Goal: Communication & Community: Ask a question

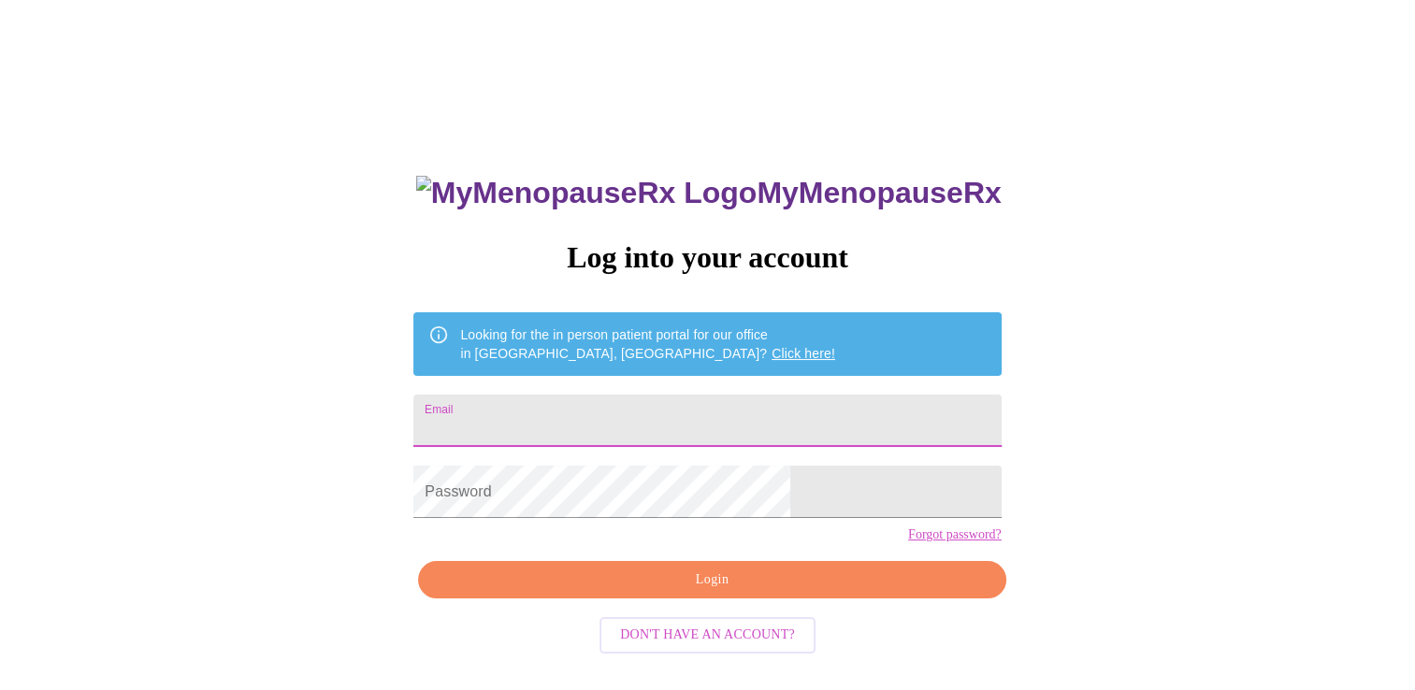
click at [576, 411] on input "Email" at bounding box center [706, 421] width 587 height 52
type input "[EMAIL_ADDRESS][DOMAIN_NAME]"
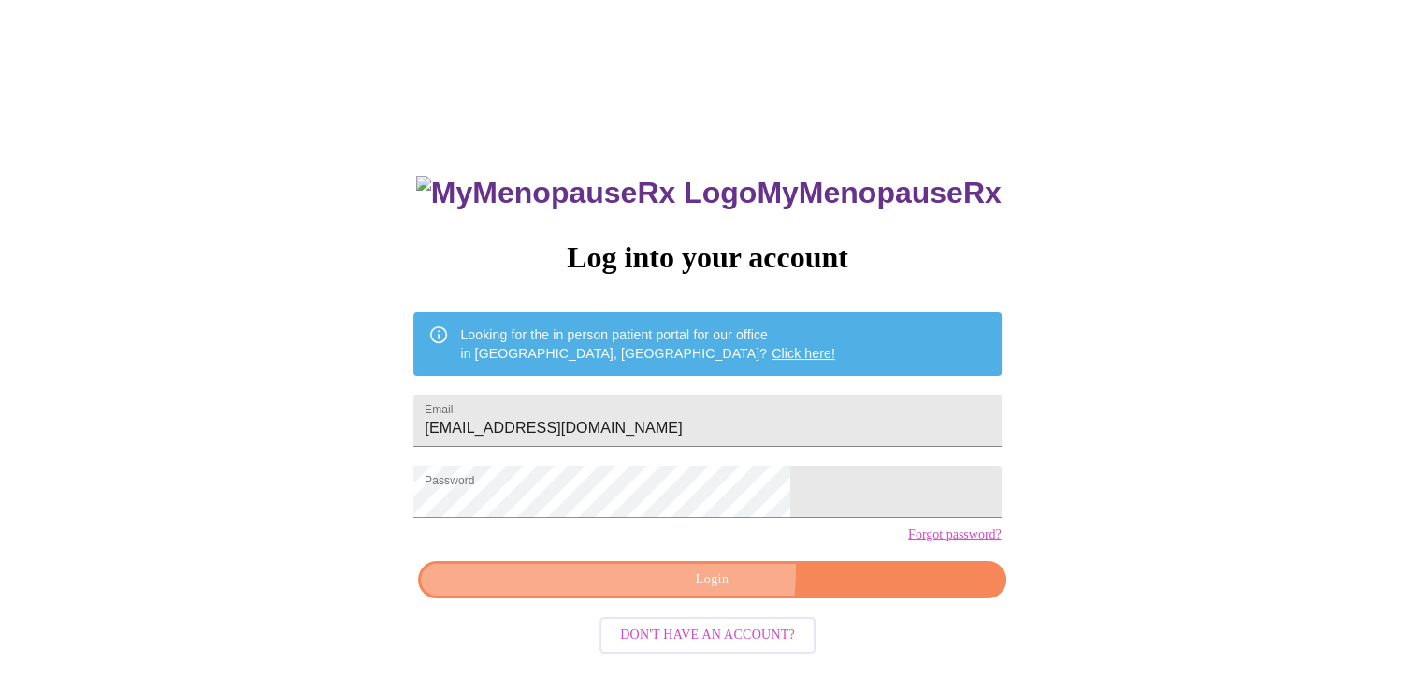
click at [628, 598] on button "Login" at bounding box center [711, 580] width 587 height 38
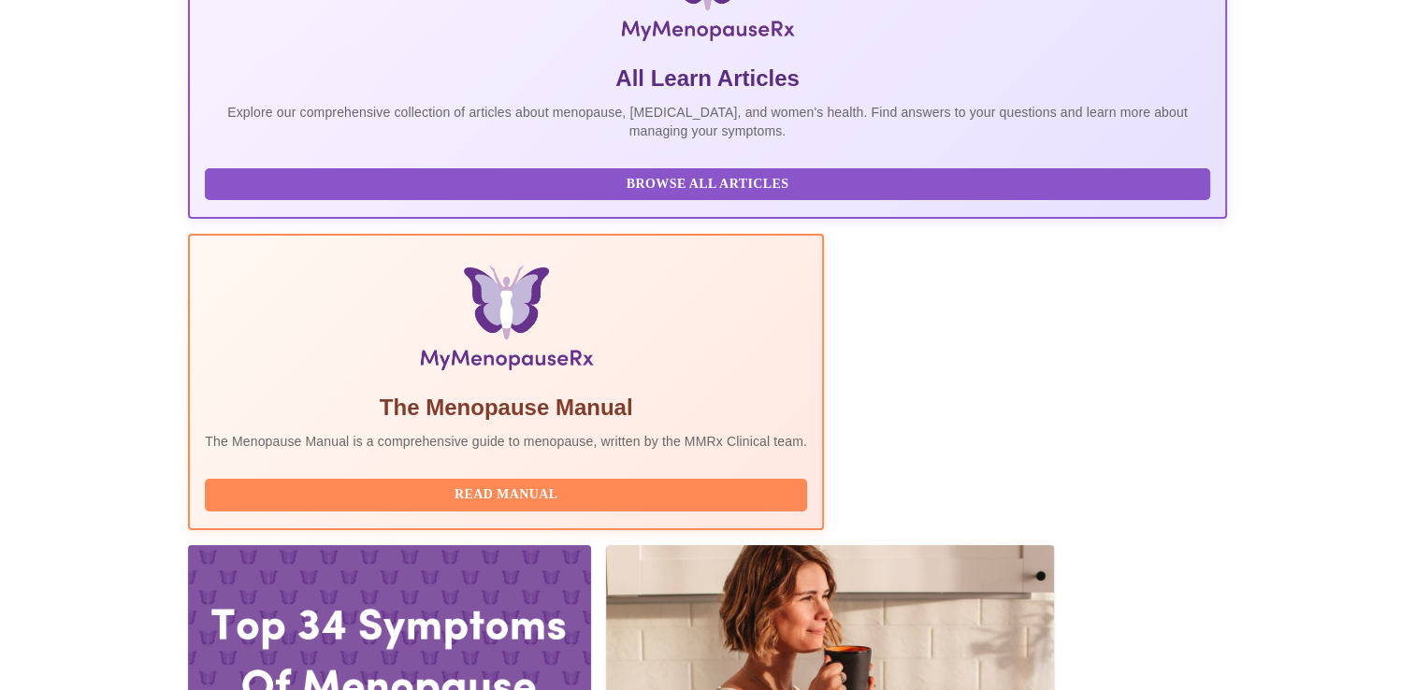
scroll to position [374, 0]
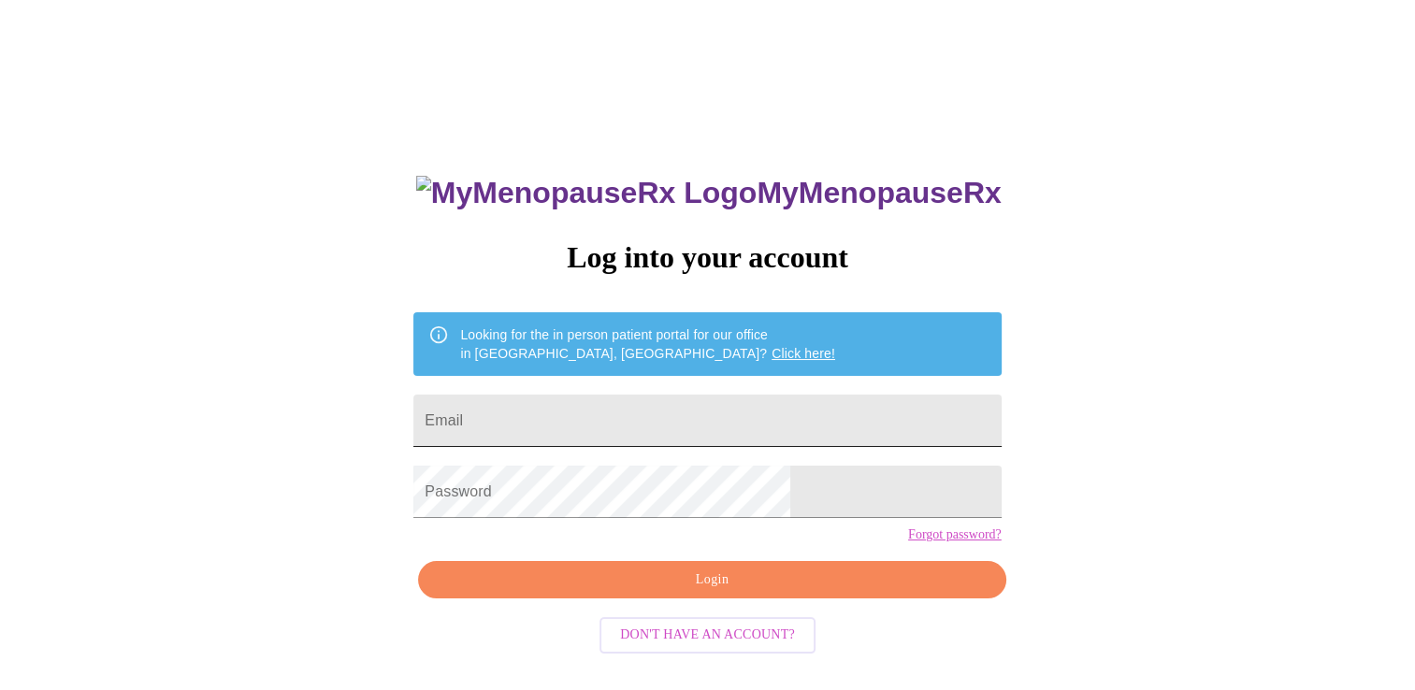
click at [566, 407] on input "Email" at bounding box center [706, 421] width 587 height 52
type input "Lrr128@gmail.com"
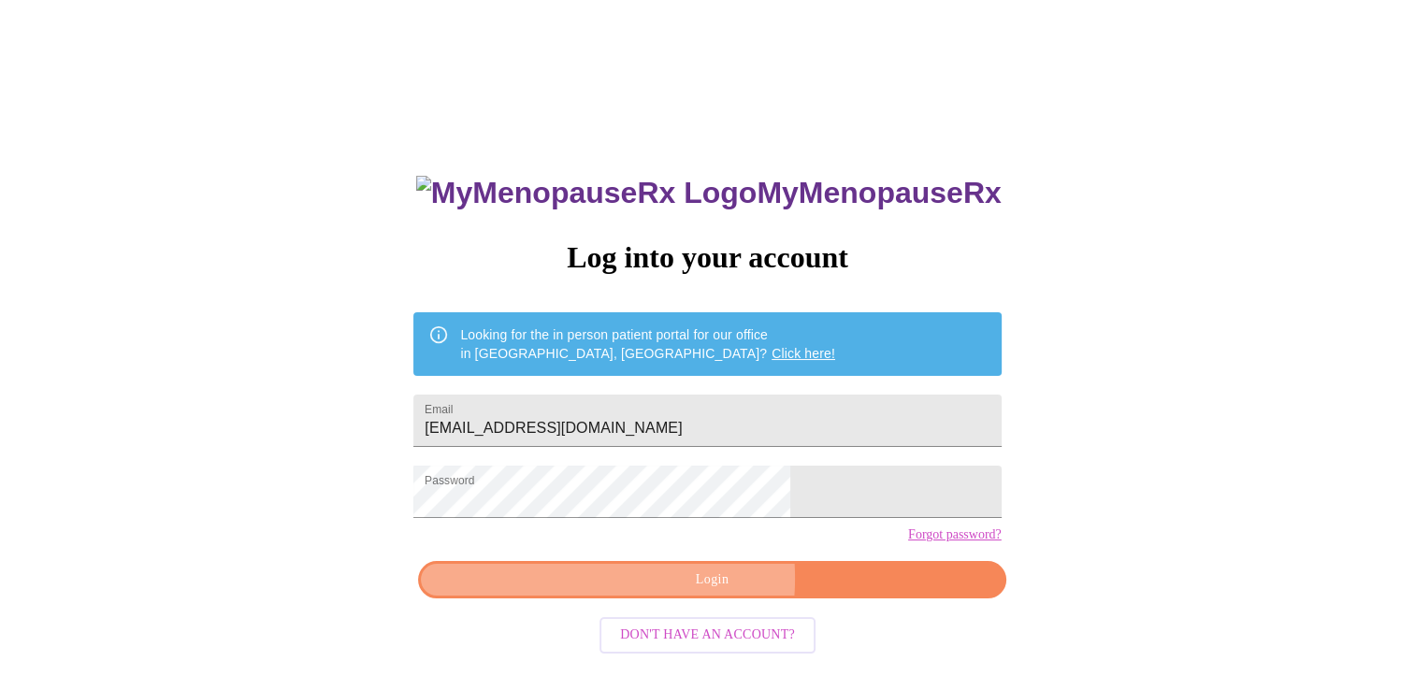
click at [649, 592] on span "Login" at bounding box center [712, 580] width 544 height 23
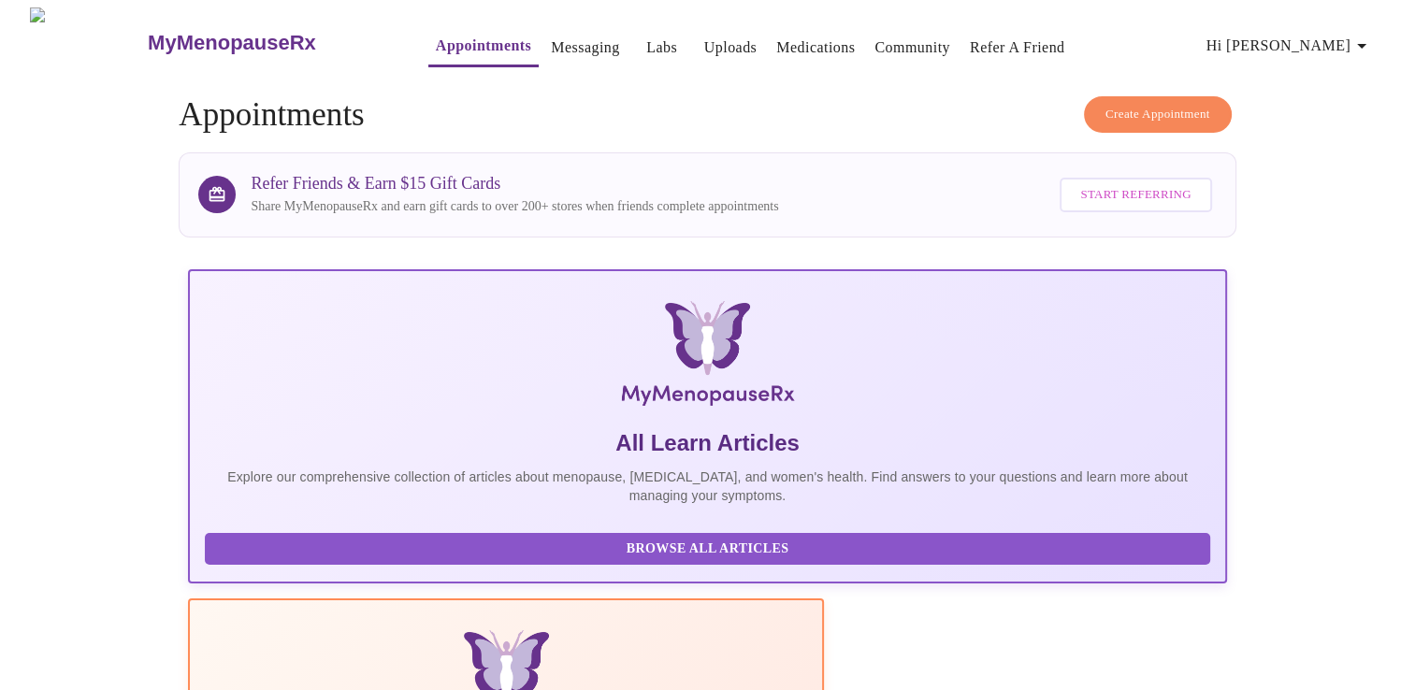
click at [551, 44] on link "Messaging" at bounding box center [585, 48] width 68 height 26
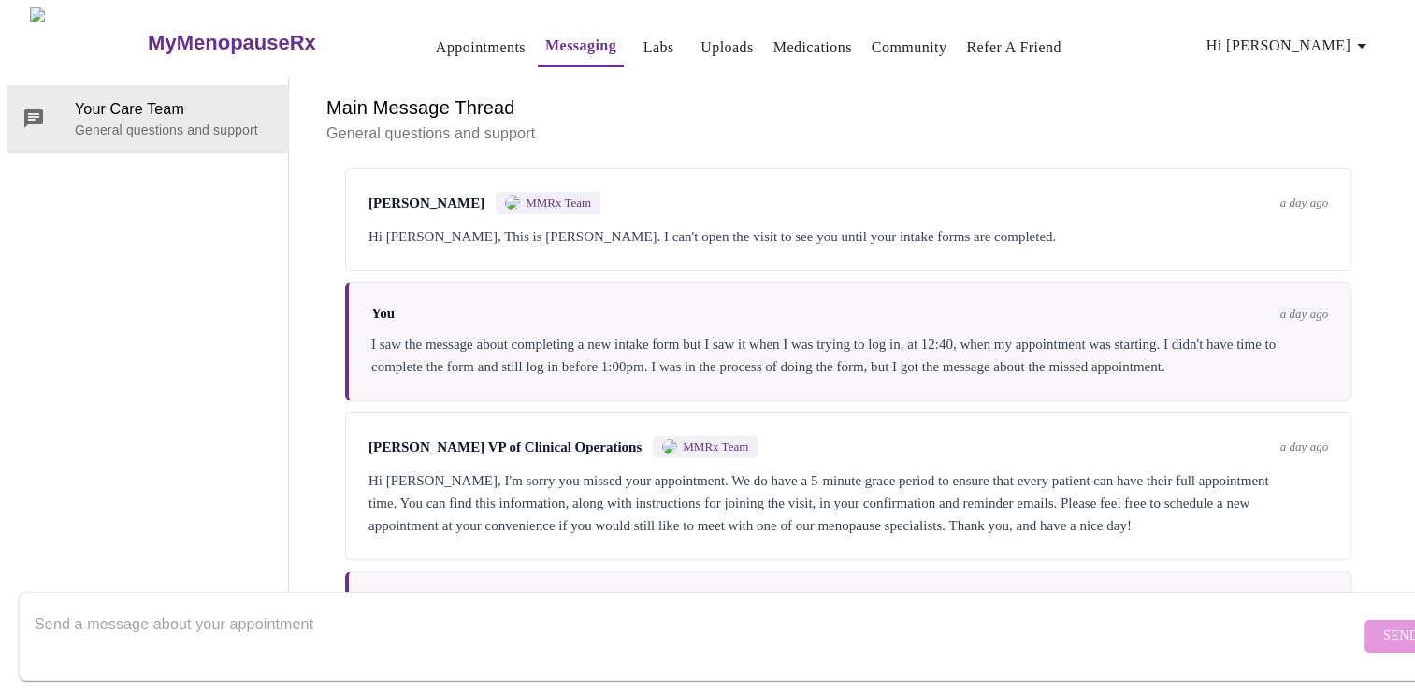
scroll to position [291, 0]
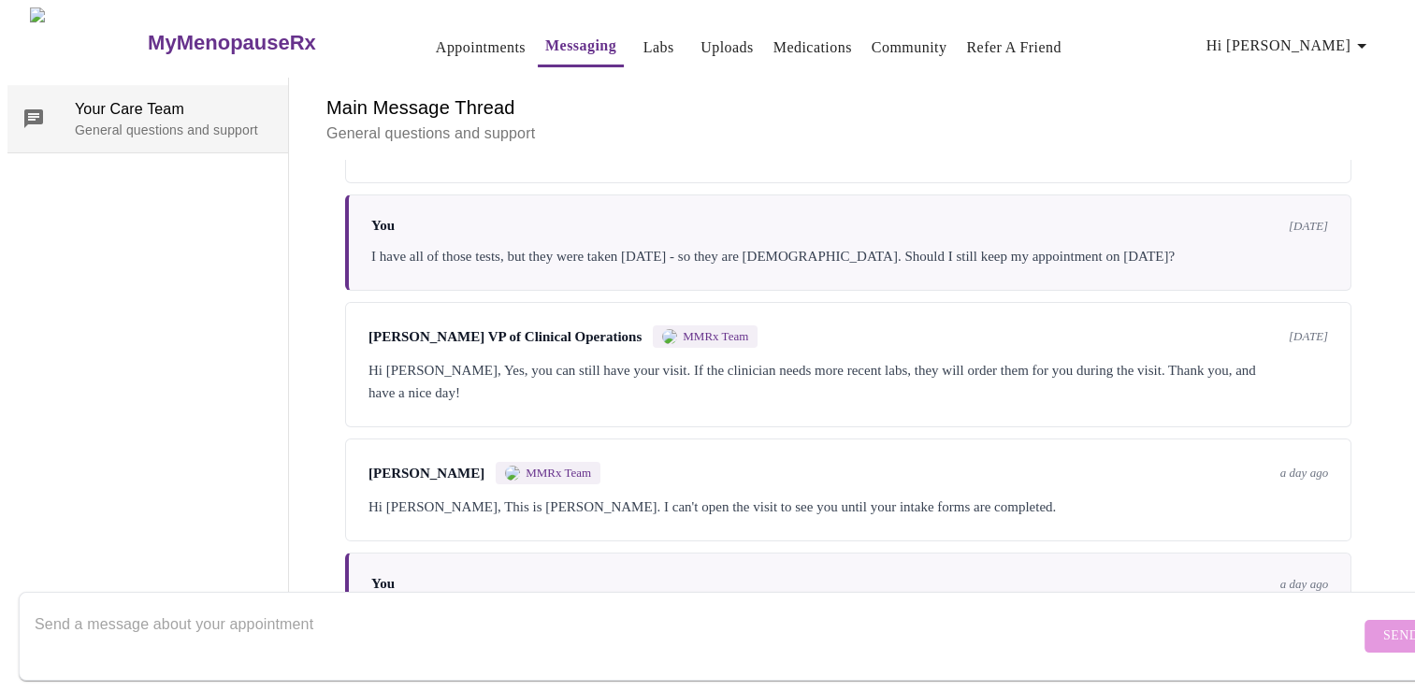
click at [174, 98] on span "Your Care Team" at bounding box center [174, 109] width 198 height 22
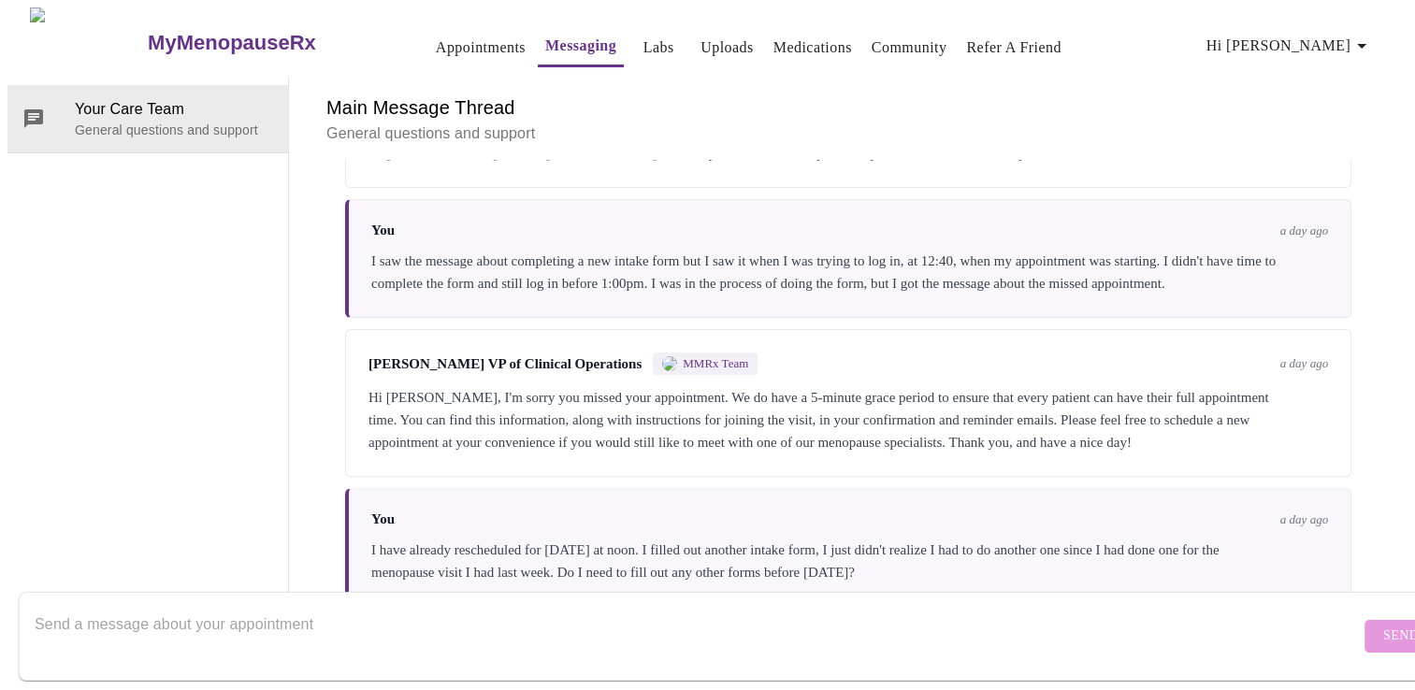
scroll to position [665, 0]
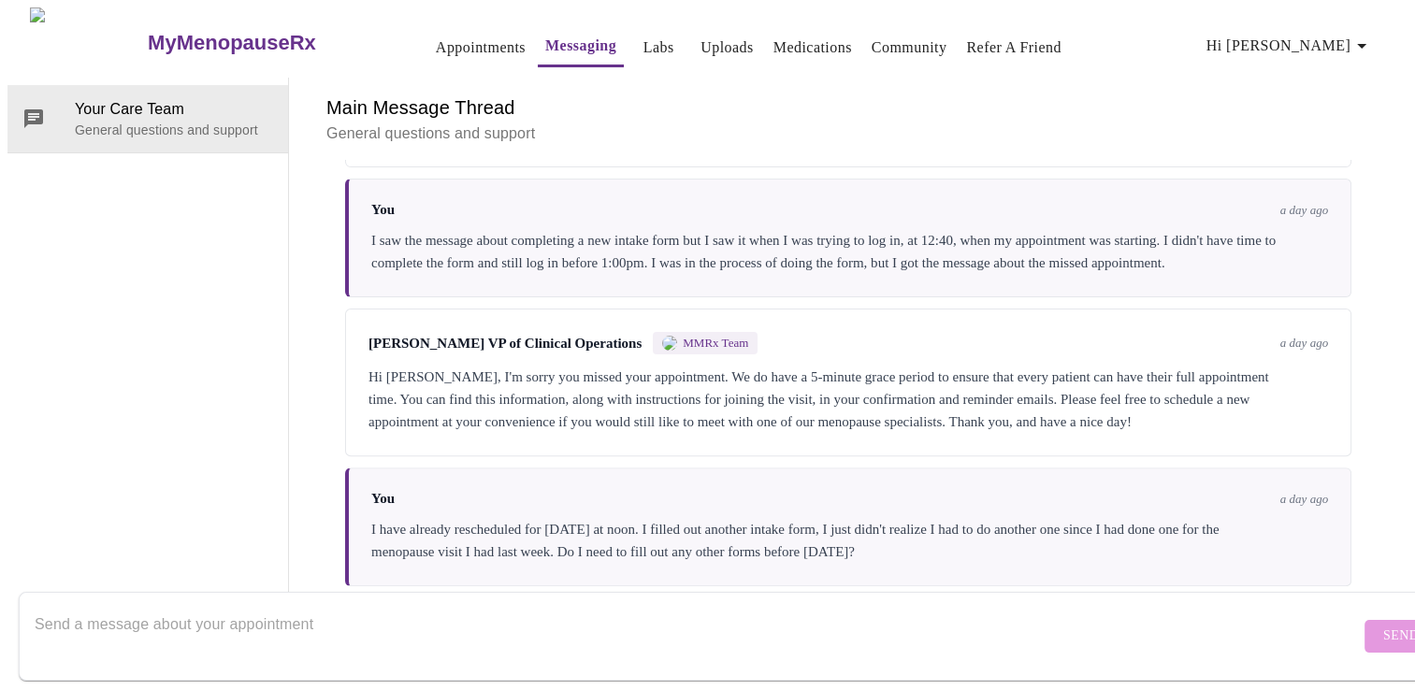
click at [177, 606] on textarea "Send a message about your appointment" at bounding box center [697, 636] width 1325 height 60
drag, startPoint x: 643, startPoint y: 627, endPoint x: 376, endPoint y: 628, distance: 267.5
click at [376, 628] on textarea "I am on the phone now with an automated system. It just told me Wegovy is not c…" at bounding box center [697, 636] width 1325 height 60
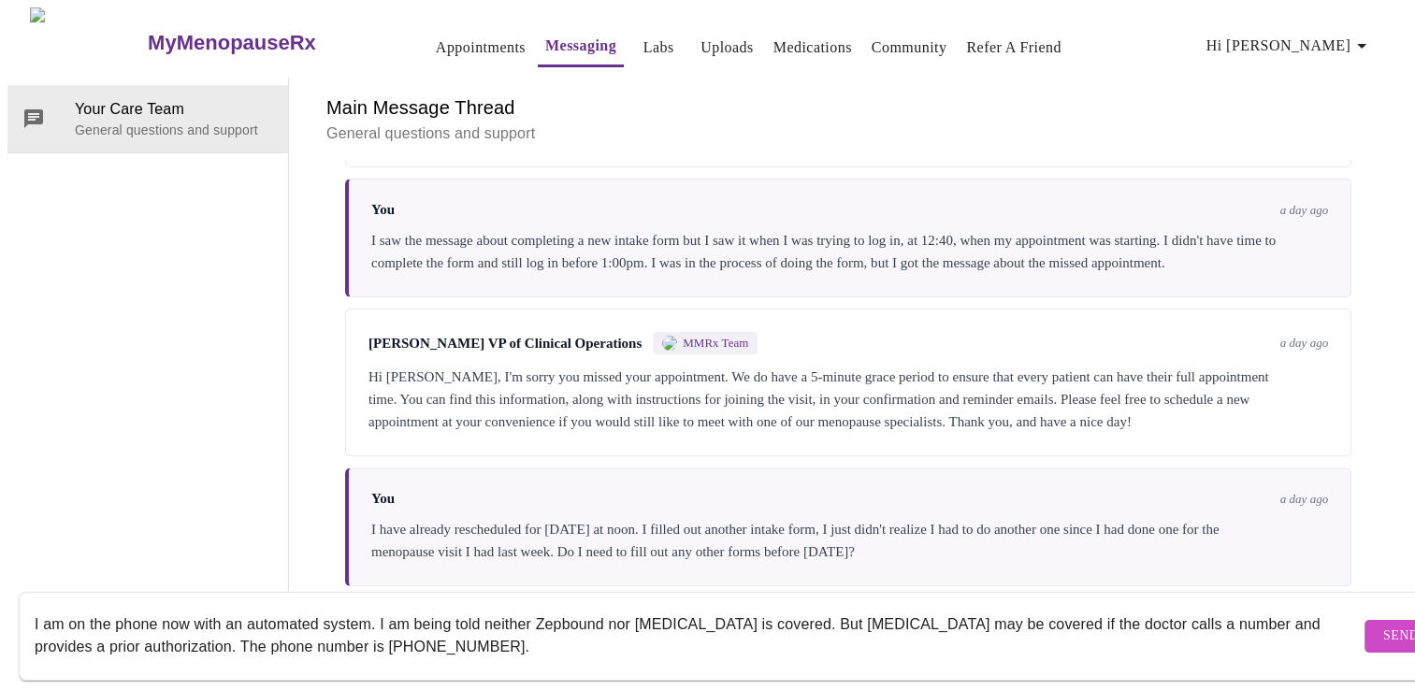
click at [524, 606] on textarea "I am on the phone now with an automated system. I am being told neither Zepboun…" at bounding box center [697, 636] width 1325 height 60
click at [557, 606] on textarea "I am on the phone now with an automated system. I am being told Zepbound nor We…" at bounding box center [697, 636] width 1325 height 60
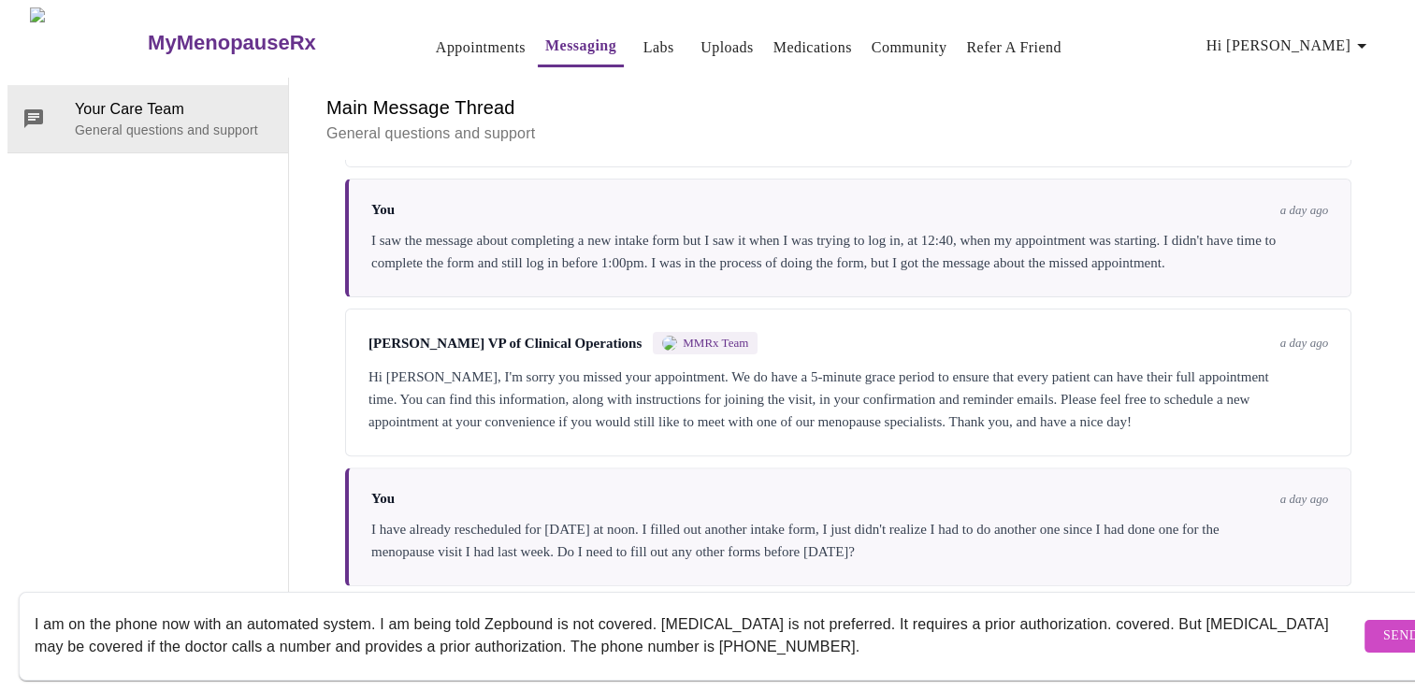
click at [1233, 606] on textarea "I am on the phone now with an automated system. I am being told Zepbound is not…" at bounding box center [697, 636] width 1325 height 60
click at [1194, 615] on textarea "I am on the phone now with an automated system. I am being told Zepbound is not…" at bounding box center [697, 636] width 1325 height 60
click at [1136, 619] on textarea "I am on the phone now with an automated system. I am being told Zepbound is not…" at bounding box center [697, 636] width 1325 height 60
click at [1145, 606] on textarea "I am on the phone now with an automated system. I am being told Zepbound is not…" at bounding box center [697, 636] width 1325 height 60
click at [1210, 606] on textarea "I am on the phone now with an automated system. I am being told Zepbound is not…" at bounding box center [697, 636] width 1325 height 60
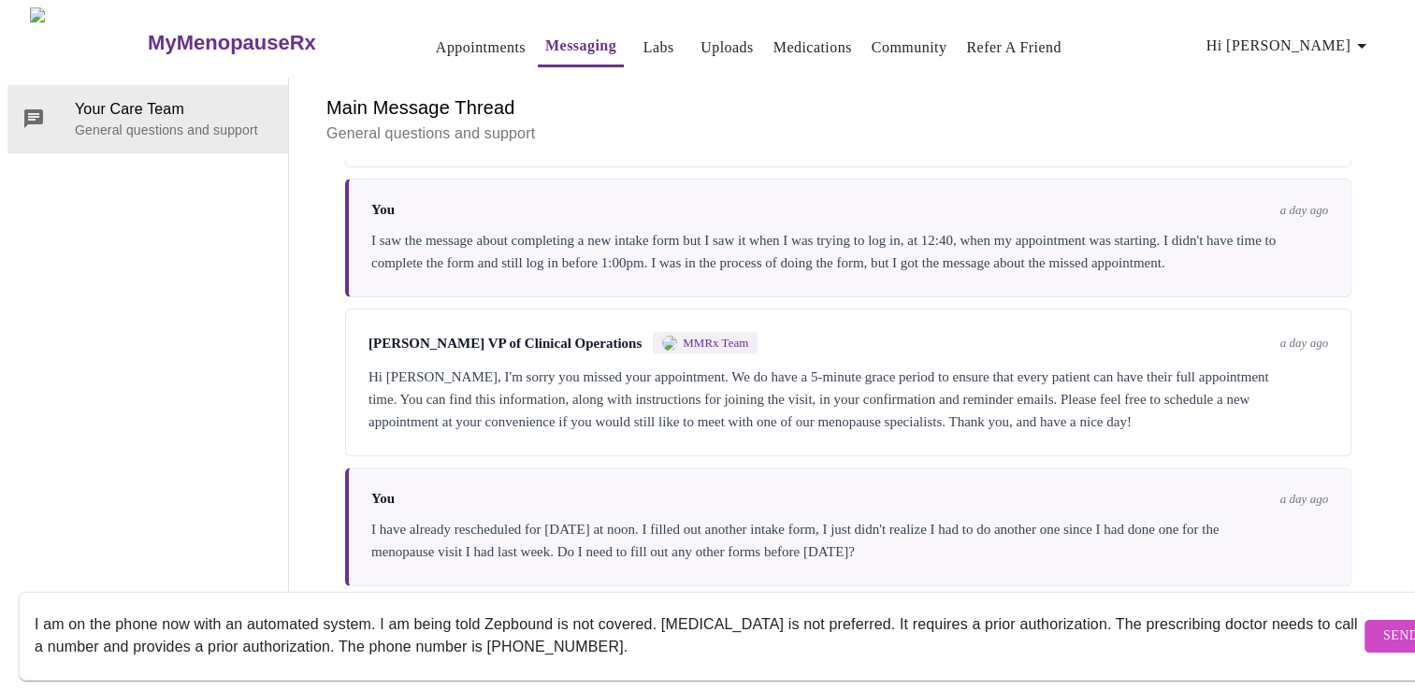
click at [355, 626] on textarea "I am on the phone now with an automated system. I am being told Zepbound is not…" at bounding box center [697, 636] width 1325 height 60
click at [166, 643] on textarea "I am on the phone now with an automated system. I am being told Zepbound is not…" at bounding box center [697, 636] width 1325 height 60
click at [177, 628] on textarea "I am on the phone now with an automated system. I am being told Zepbound is not…" at bounding box center [697, 636] width 1325 height 60
click at [554, 606] on textarea "I am on the phone now with an automated system. I am being told Zepbound is not…" at bounding box center [697, 636] width 1325 height 60
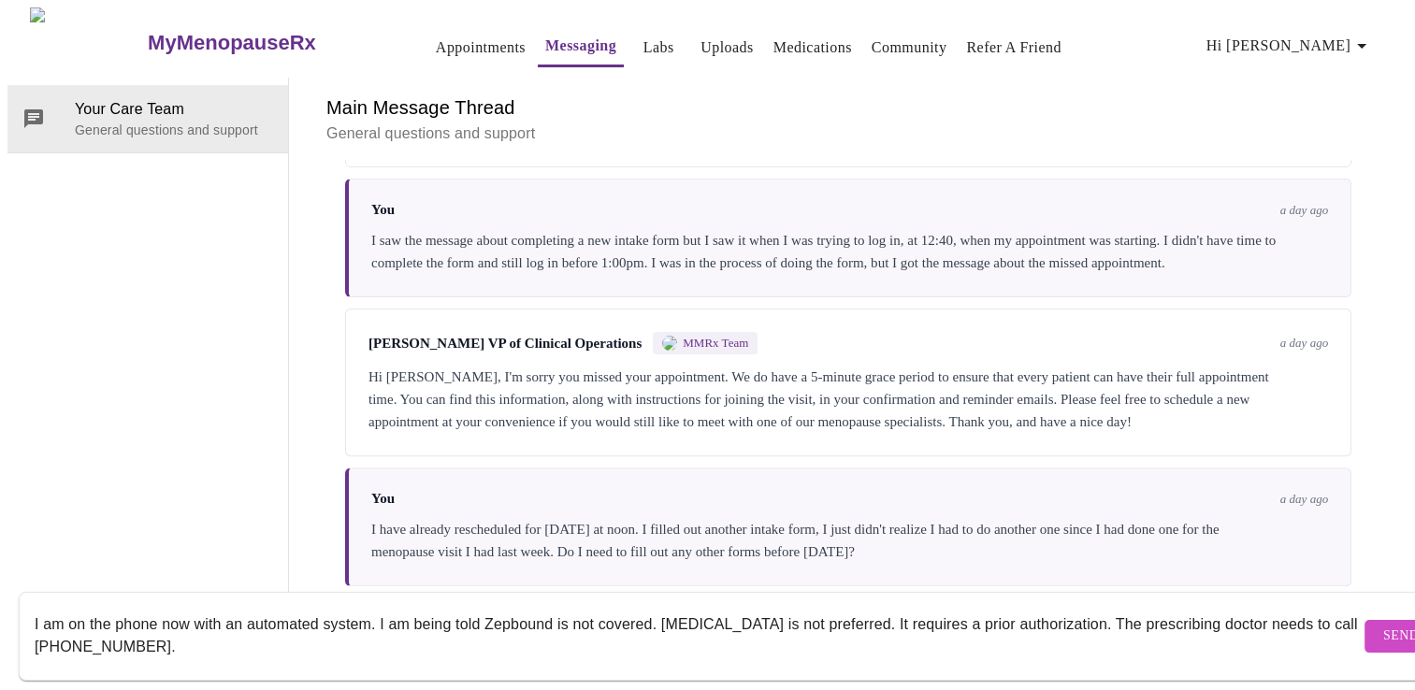
click at [229, 606] on textarea "I am on the phone now with an automated system. I am being told Zepbound is not…" at bounding box center [697, 636] width 1325 height 60
click at [176, 617] on textarea "I am on the phone now with an automated system. I am being told Zepbound is not…" at bounding box center [697, 636] width 1325 height 60
click at [142, 638] on textarea "I am on the phone now with an automated system. I am being told Zepbound is not…" at bounding box center [697, 636] width 1325 height 60
click at [741, 606] on textarea "I am on the phone now with an automated system. I am being told Zepbound is not…" at bounding box center [697, 636] width 1325 height 60
click at [318, 610] on textarea "I am on the phone now with an automated system. I am being told Zepbound is not…" at bounding box center [697, 636] width 1325 height 60
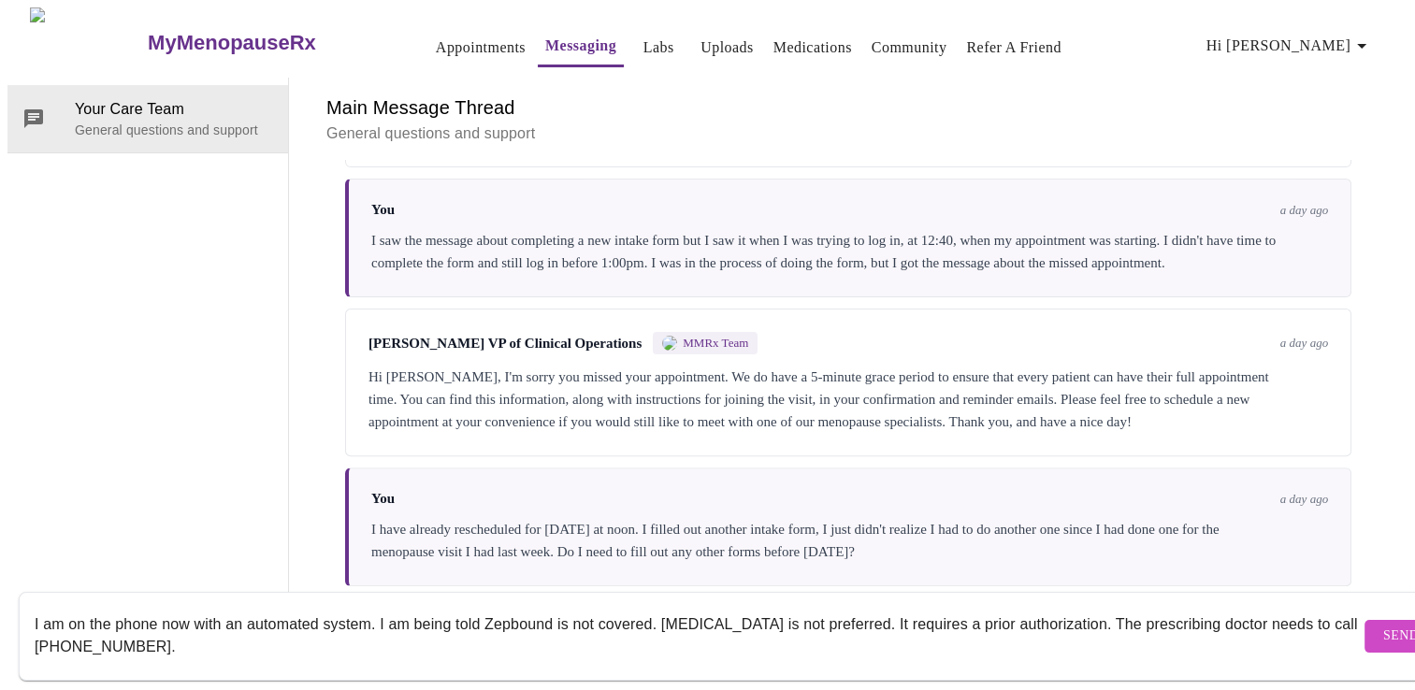
click at [132, 606] on textarea "I am on the phone now with an automated system. I am being told Zepbound is not…" at bounding box center [697, 636] width 1325 height 60
click at [184, 623] on textarea "I am on the phone now with an automated system. I am being told Zepbound is not…" at bounding box center [697, 636] width 1325 height 60
click at [736, 606] on textarea "I am on the phone now with an automated system. I am being told Zepbound is not…" at bounding box center [697, 636] width 1325 height 60
click at [782, 613] on textarea "I am on the phone now with an automated system. I am being told Zepbound is not…" at bounding box center [697, 636] width 1325 height 60
click at [186, 642] on textarea "I am on the phone now with an automated system. I am being told Zepbound is not…" at bounding box center [697, 636] width 1325 height 60
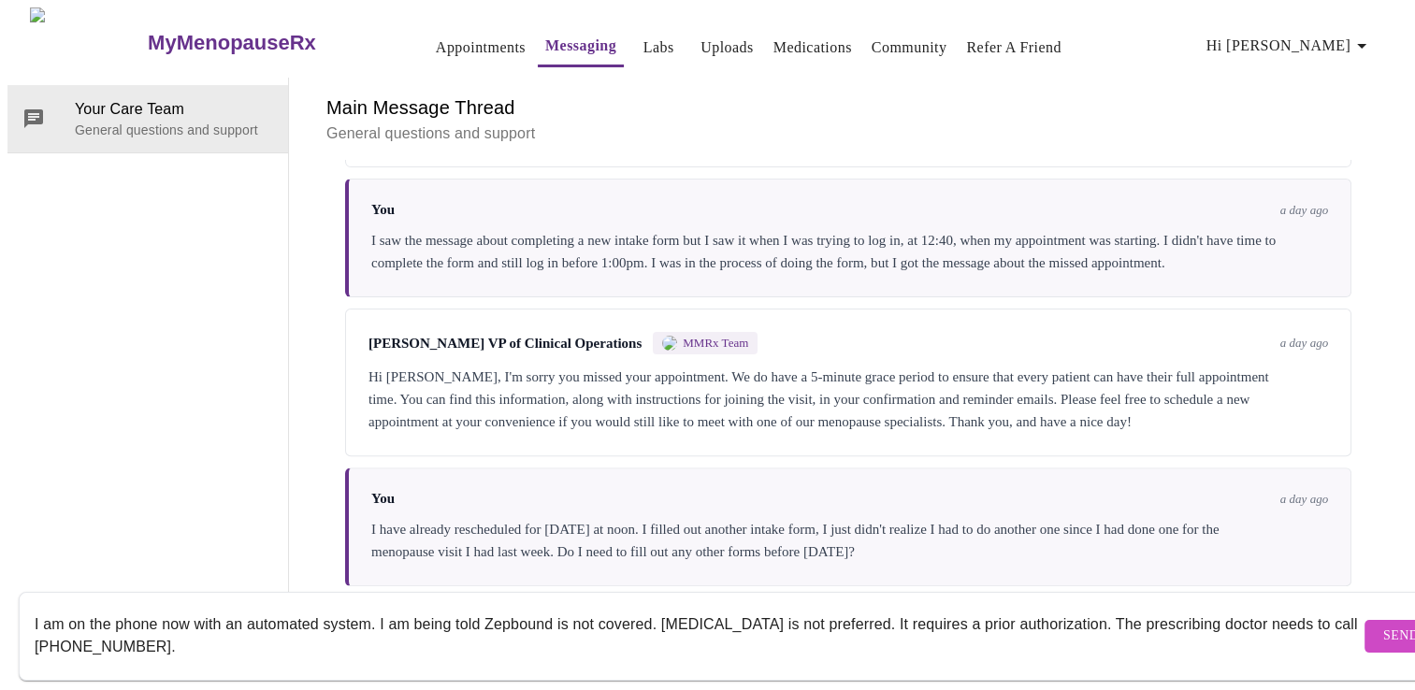
click at [1208, 615] on textarea "I am on the phone now with an automated system. I am being told Zepbound is not…" at bounding box center [697, 636] width 1325 height 60
click at [376, 607] on textarea "I am on the phone now with an automated system. I am being told Zepbound is not…" at bounding box center [697, 636] width 1325 height 60
click at [250, 614] on textarea "I am on the phone now with an automated system, I was able to speak to a person…" at bounding box center [697, 636] width 1325 height 60
click at [82, 606] on textarea "I am on the phone now with an automated system, I was able to speak to a person…" at bounding box center [697, 636] width 1325 height 60
click at [196, 606] on textarea "I was on the phone now with an automated system, I was able to speak to a perso…" at bounding box center [697, 636] width 1325 height 60
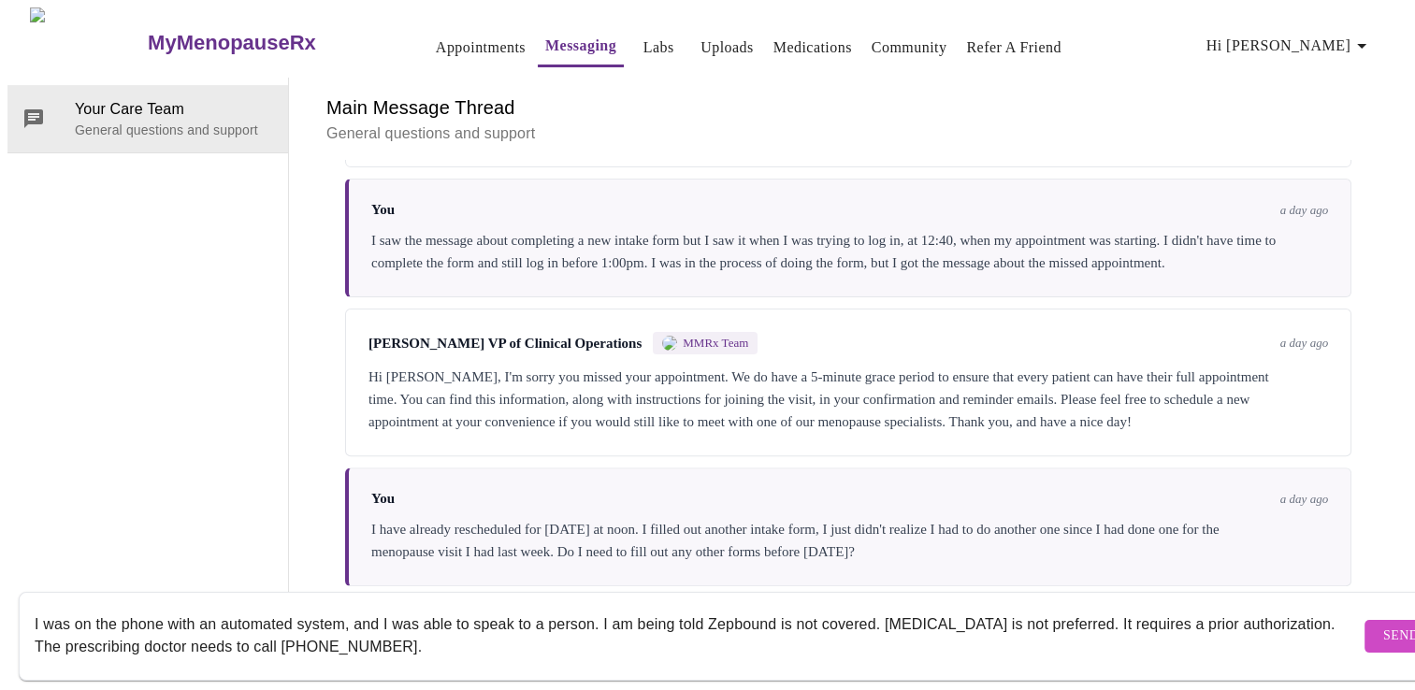
click at [669, 606] on textarea "I was on the phone with an automated system, and I was able to speak to a perso…" at bounding box center [697, 636] width 1325 height 60
click at [1017, 606] on textarea "I was on the phone with an automated system, and I was able to speak to a perso…" at bounding box center [697, 636] width 1325 height 60
click at [532, 627] on textarea "I was on the phone with an automated system, and I was able to speak to a perso…" at bounding box center [697, 636] width 1325 height 60
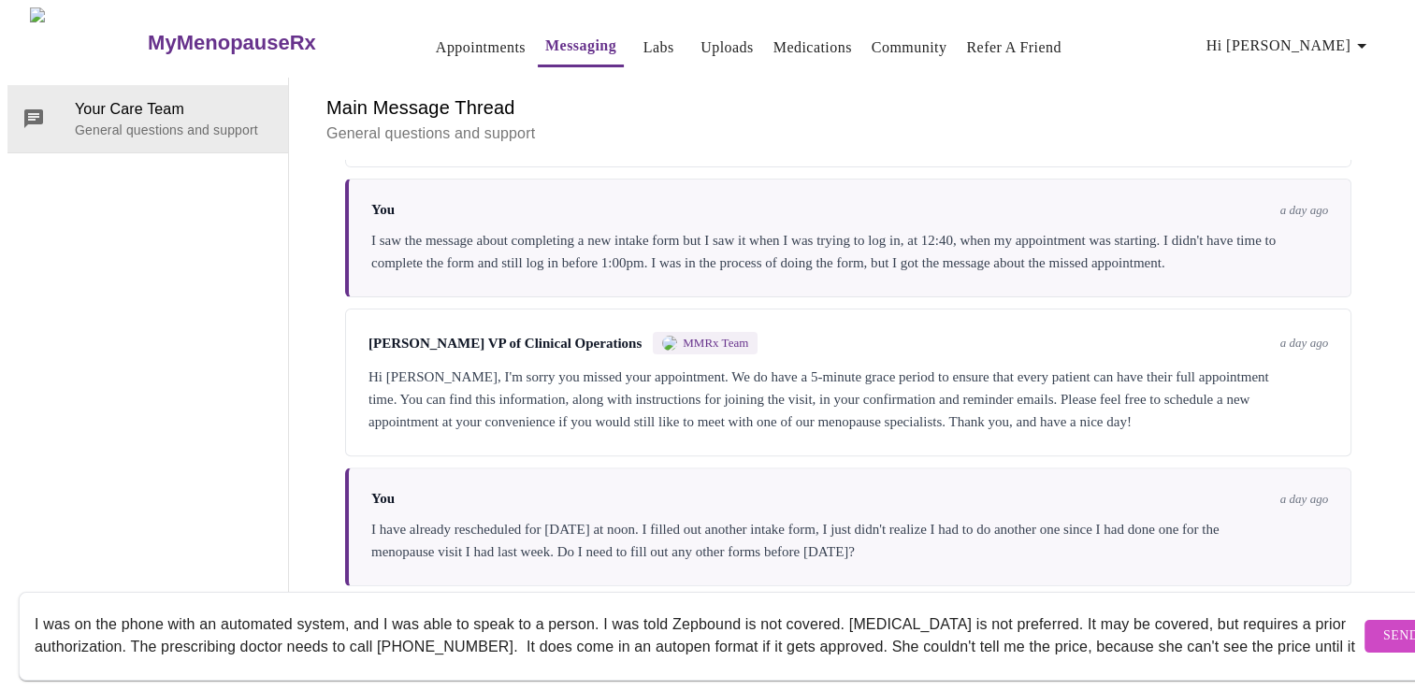
scroll to position [12, 0]
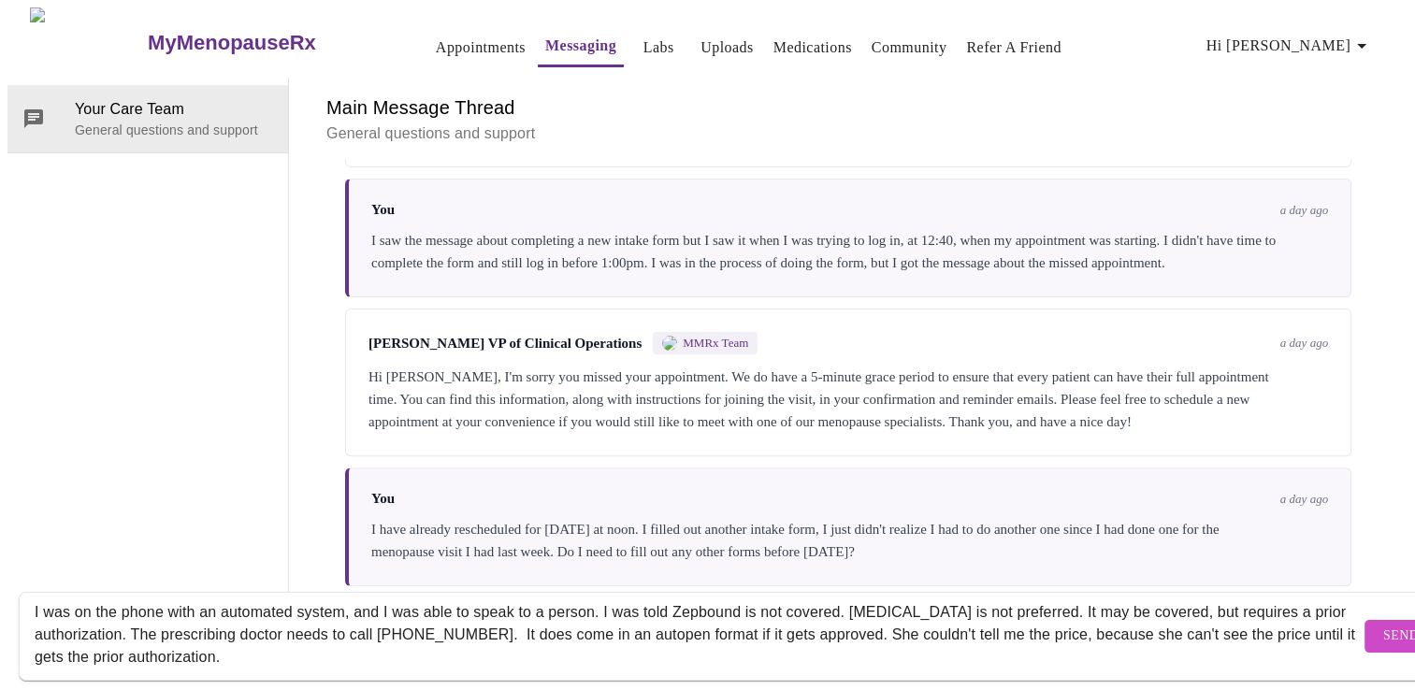
click at [87, 638] on textarea "I was on the phone with an automated system, and I was able to speak to a perso…" at bounding box center [697, 636] width 1325 height 60
type textarea "I was on the phone with an automated system, and I was able to speak to a perso…"
click at [1383, 625] on span "Send" at bounding box center [1401, 636] width 36 height 23
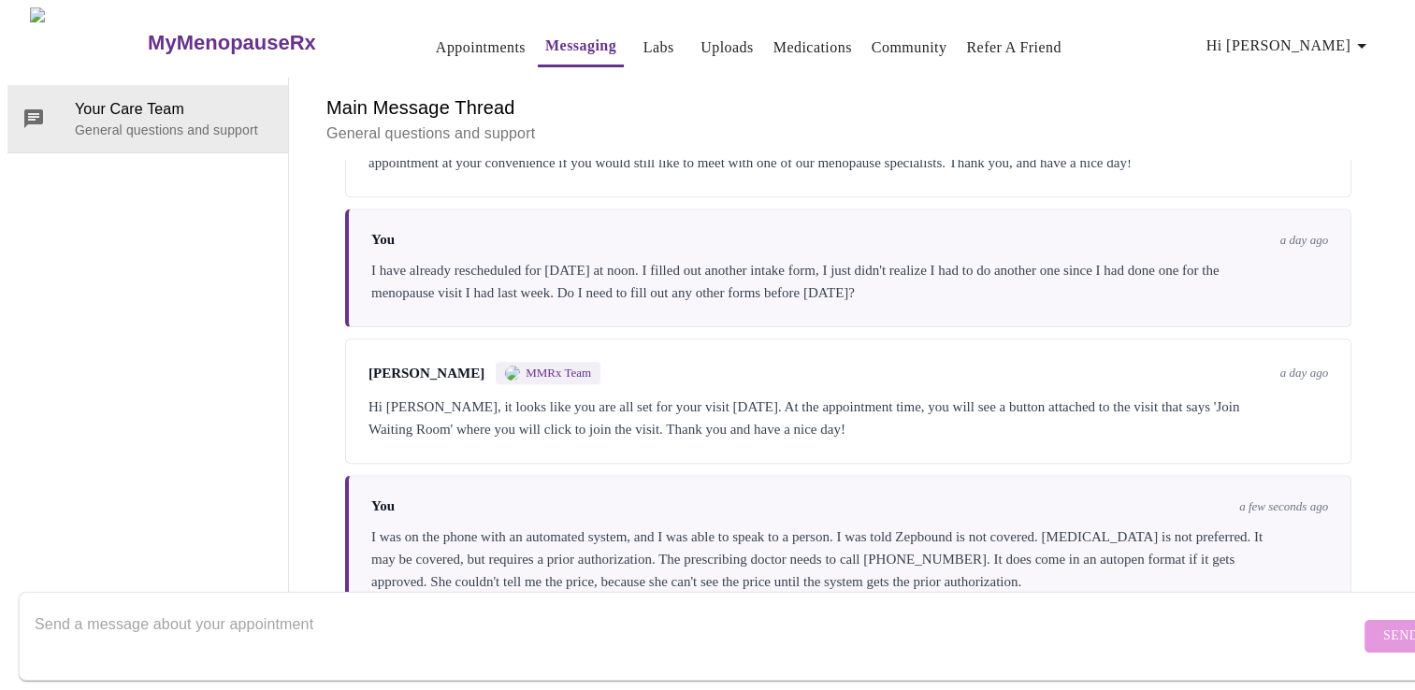
scroll to position [1009, 0]
click at [193, 609] on textarea "Send a message about your appointment" at bounding box center [697, 636] width 1325 height 60
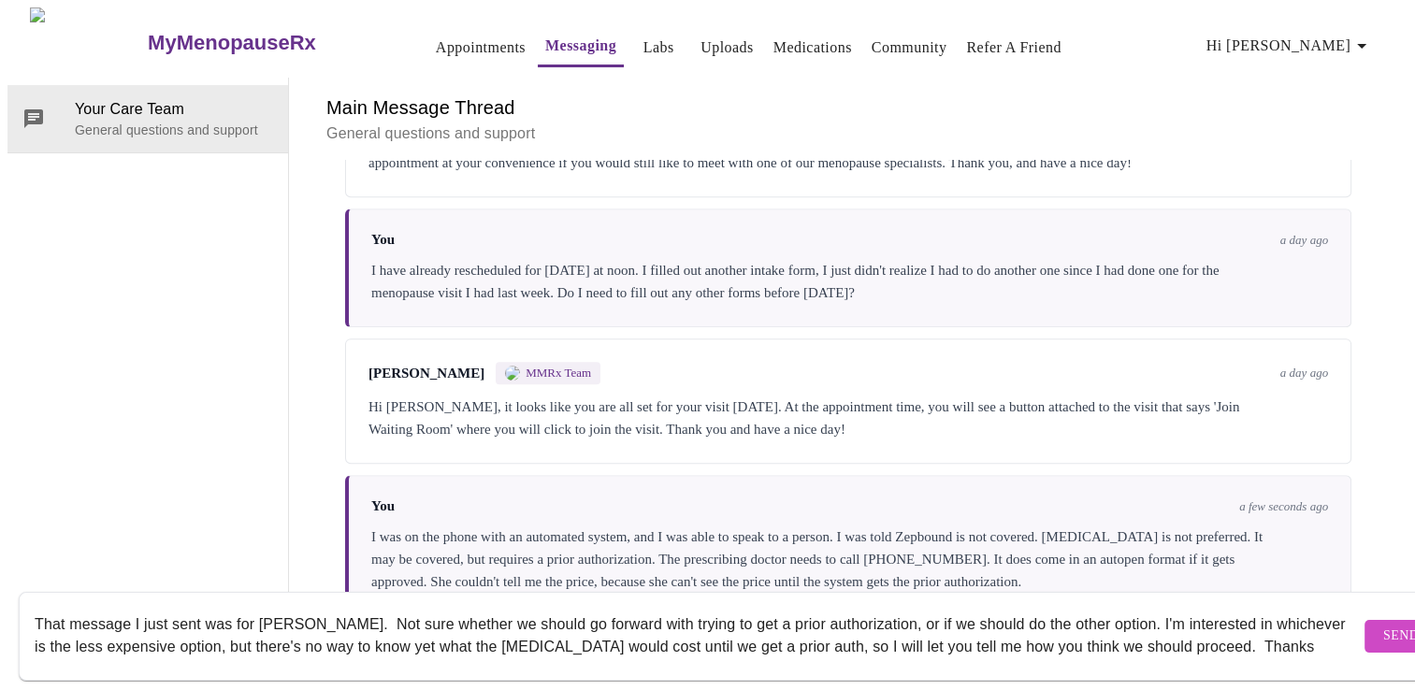
scroll to position [12, 0]
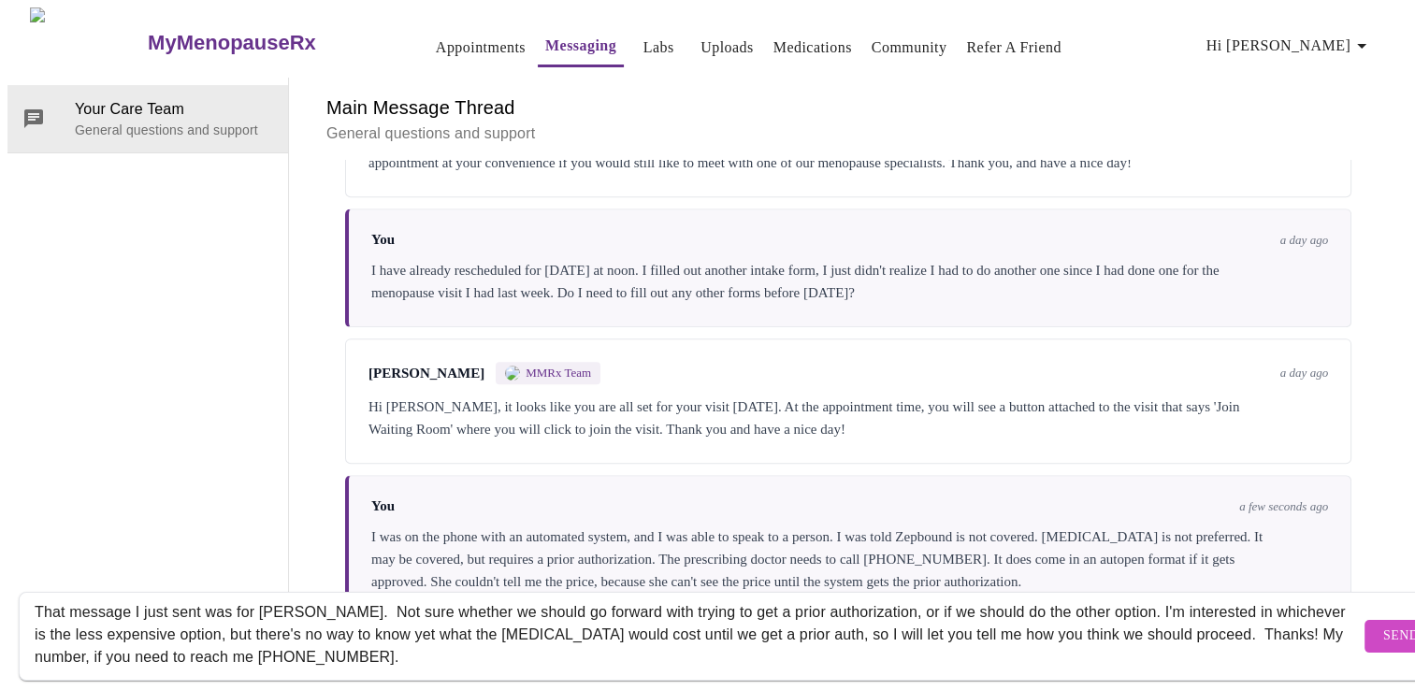
click at [341, 629] on textarea "That message I just sent was for Heather Kranz. Not sure whether we should go f…" at bounding box center [697, 636] width 1325 height 60
type textarea "That message I just sent was for Heather Kranz. Not sure whether we should go f…"
click at [1383, 625] on span "Send" at bounding box center [1401, 636] width 36 height 23
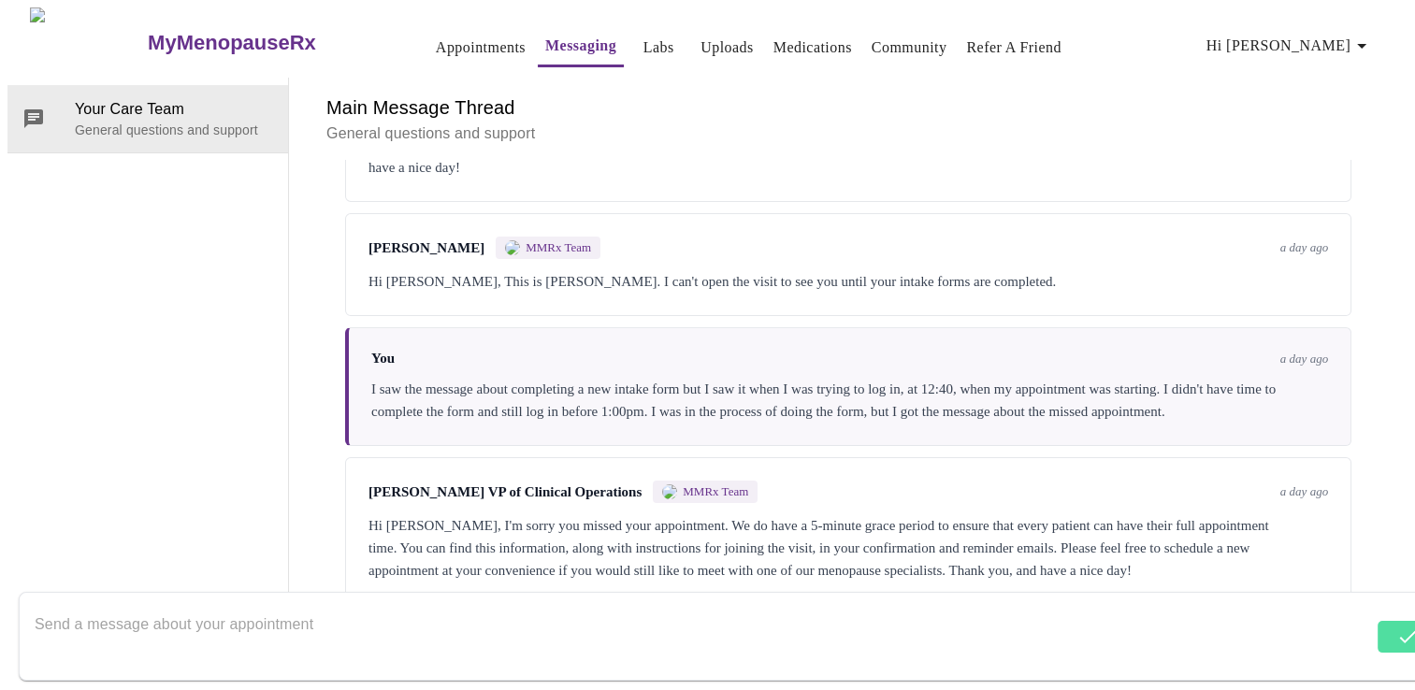
scroll to position [231, 0]
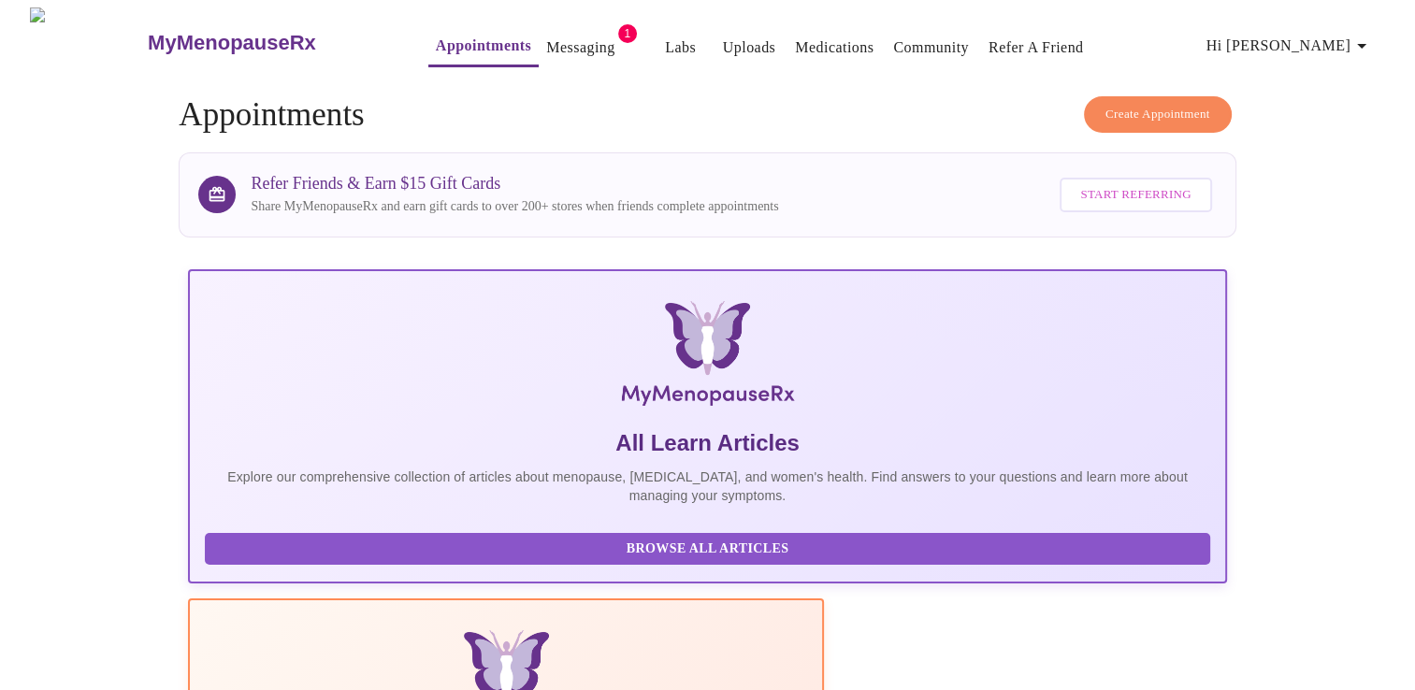
click at [555, 36] on link "Messaging" at bounding box center [580, 48] width 68 height 26
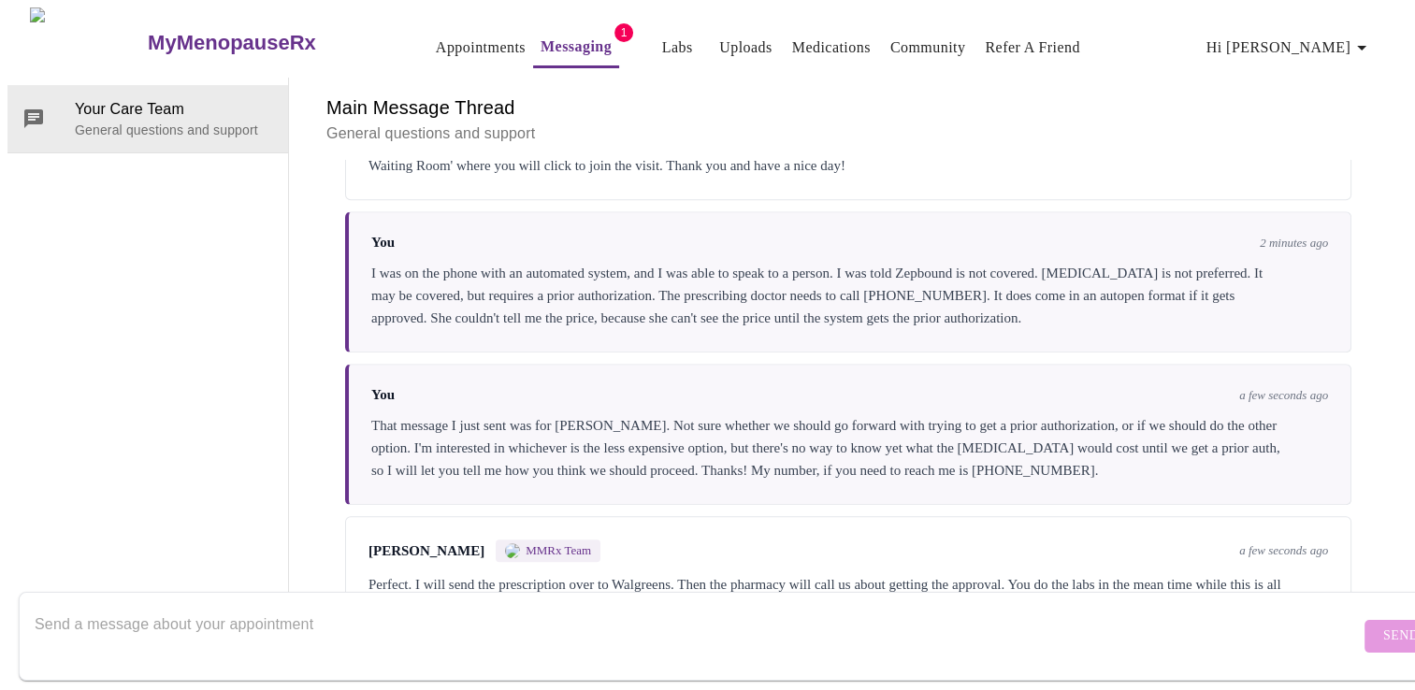
scroll to position [1305, 0]
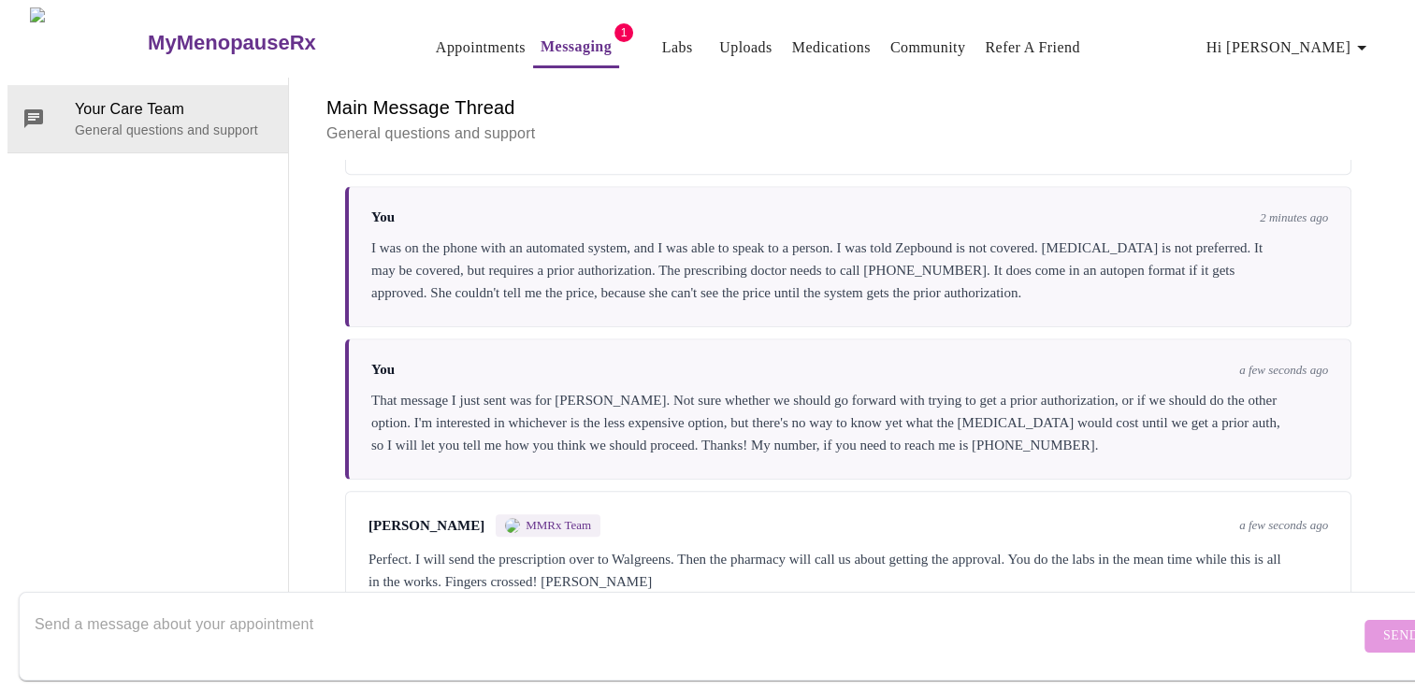
click at [184, 606] on textarea "Send a message about your appointment" at bounding box center [697, 636] width 1325 height 60
type textarea "ok great! Thank you!"
click at [1383, 625] on span "Send" at bounding box center [1401, 636] width 36 height 23
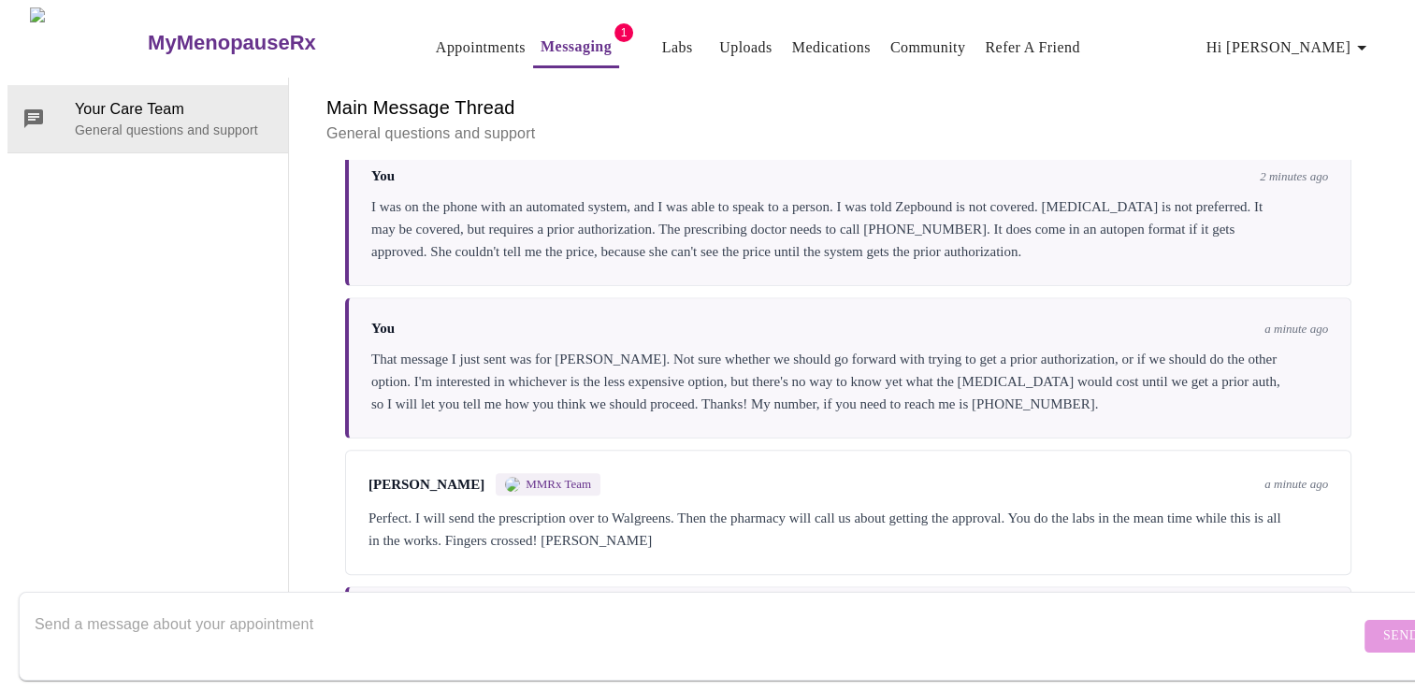
scroll to position [0, 0]
click at [541, 37] on link "Messaging" at bounding box center [576, 47] width 71 height 26
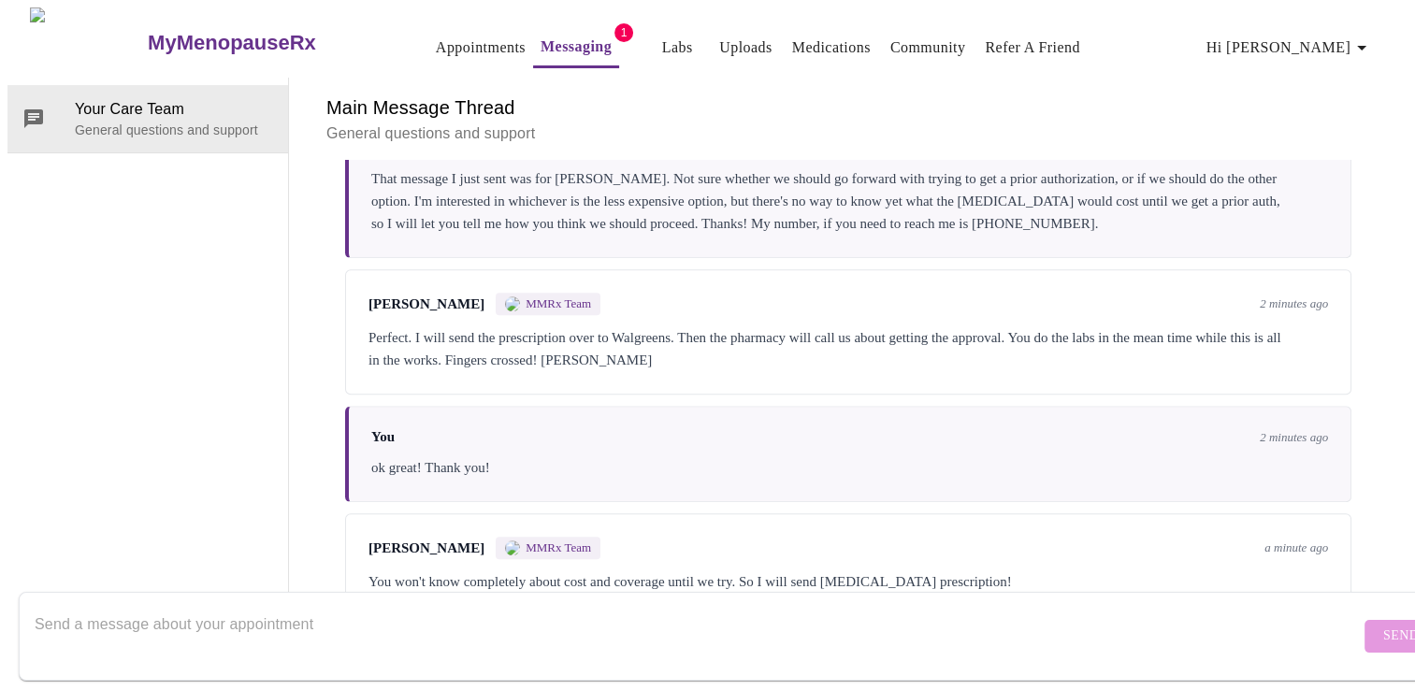
scroll to position [70, 0]
